Goal: Find specific page/section: Find specific page/section

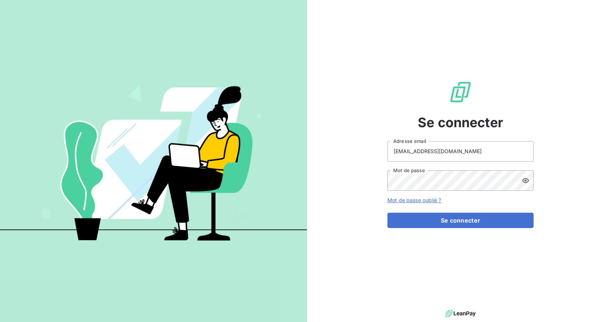
type input "[EMAIL_ADDRESS][DOMAIN_NAME]"
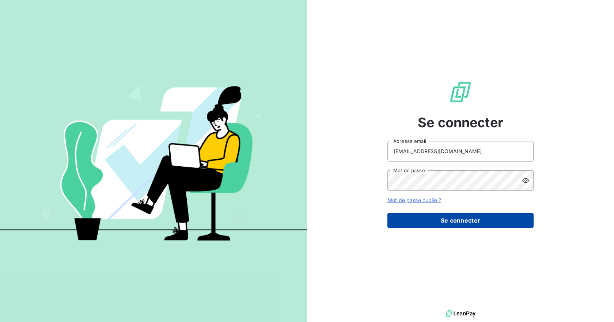
click at [460, 220] on button "Se connecter" at bounding box center [460, 220] width 146 height 15
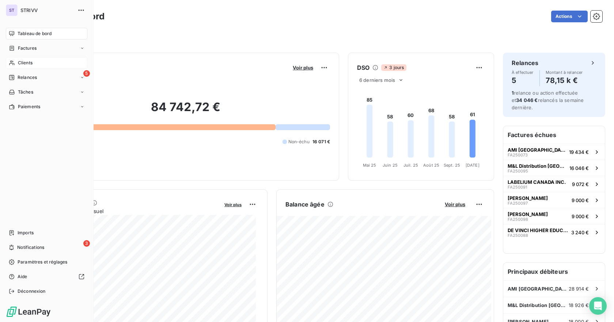
click at [30, 64] on span "Clients" at bounding box center [25, 63] width 15 height 7
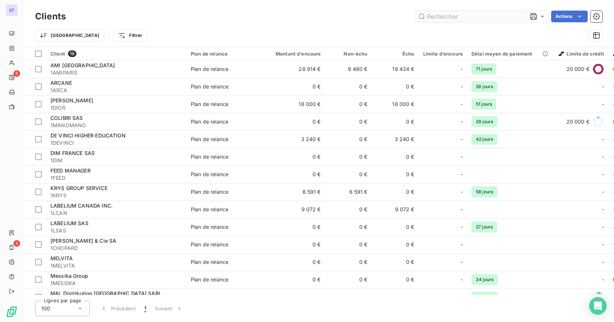
click at [454, 16] on input "text" at bounding box center [470, 17] width 110 height 12
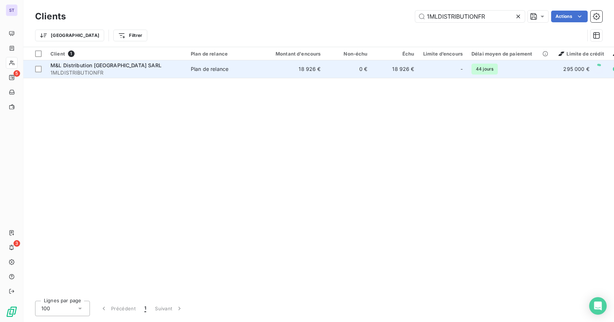
type input "1MLDISTRIBUTIONFR"
click at [297, 70] on td "18 926 €" at bounding box center [293, 69] width 63 height 18
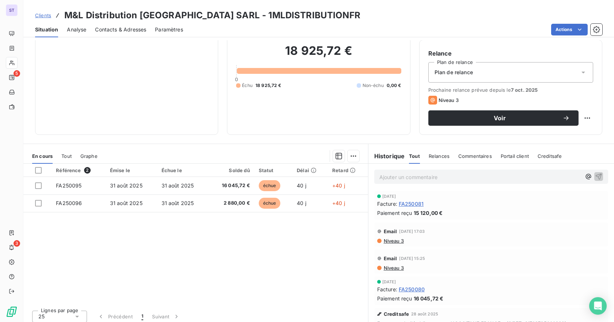
scroll to position [60, 0]
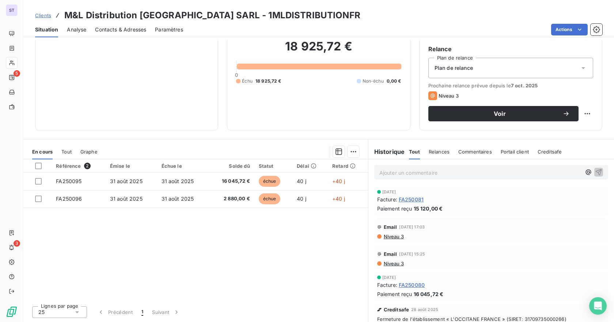
click at [45, 13] on span "Clients" at bounding box center [43, 15] width 16 height 6
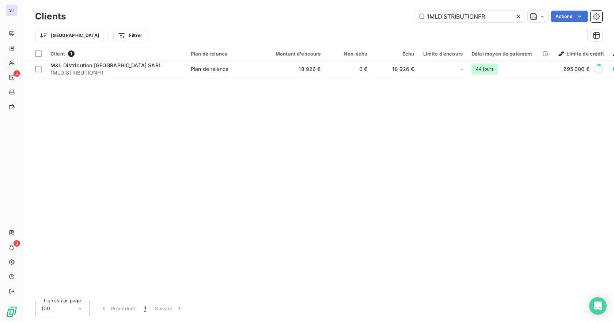
drag, startPoint x: 518, startPoint y: 18, endPoint x: 440, endPoint y: 30, distance: 78.6
click at [517, 18] on icon at bounding box center [517, 16] width 7 height 7
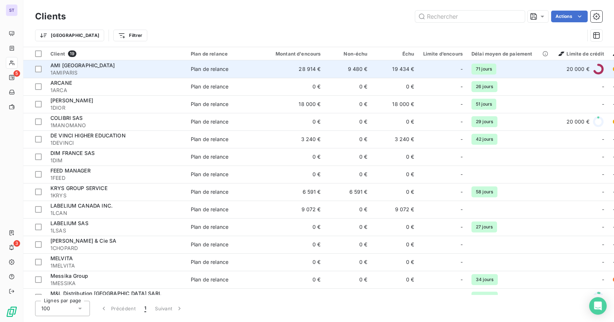
click at [92, 70] on span "1AMIPARIS" at bounding box center [115, 72] width 131 height 7
